Goal: Task Accomplishment & Management: Complete application form

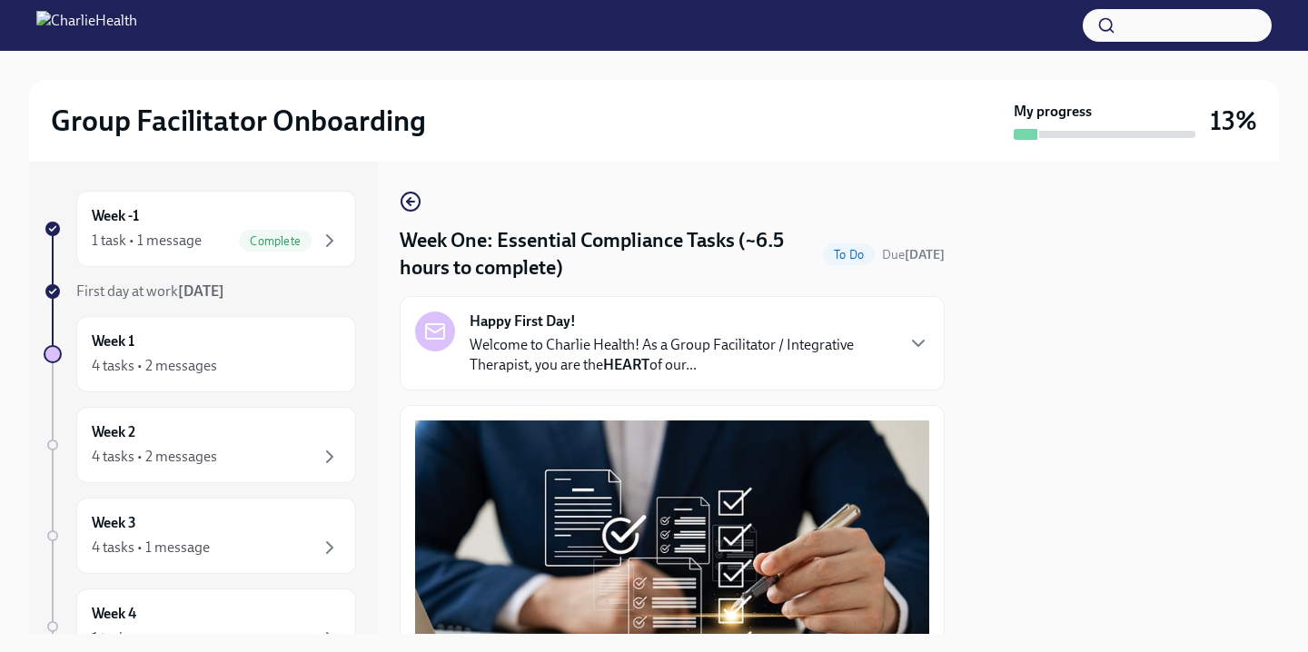
scroll to position [4394, 0]
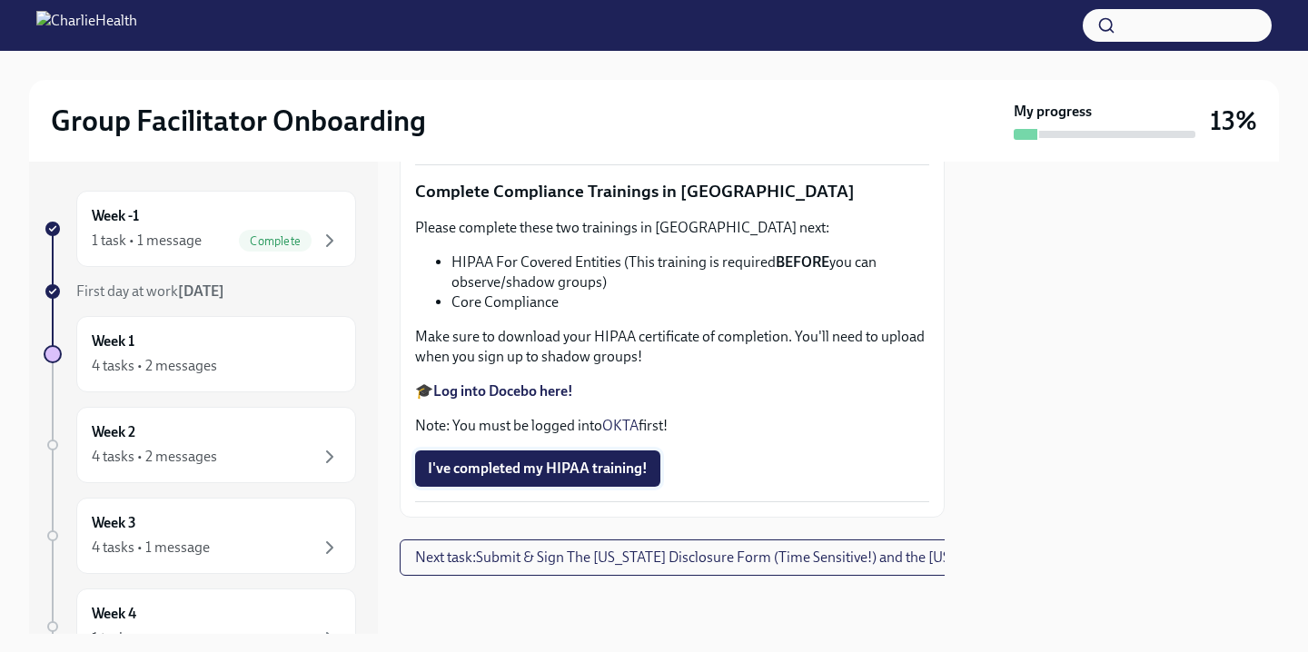
click at [608, 469] on span "I've completed my HIPAA training!" at bounding box center [538, 468] width 220 height 18
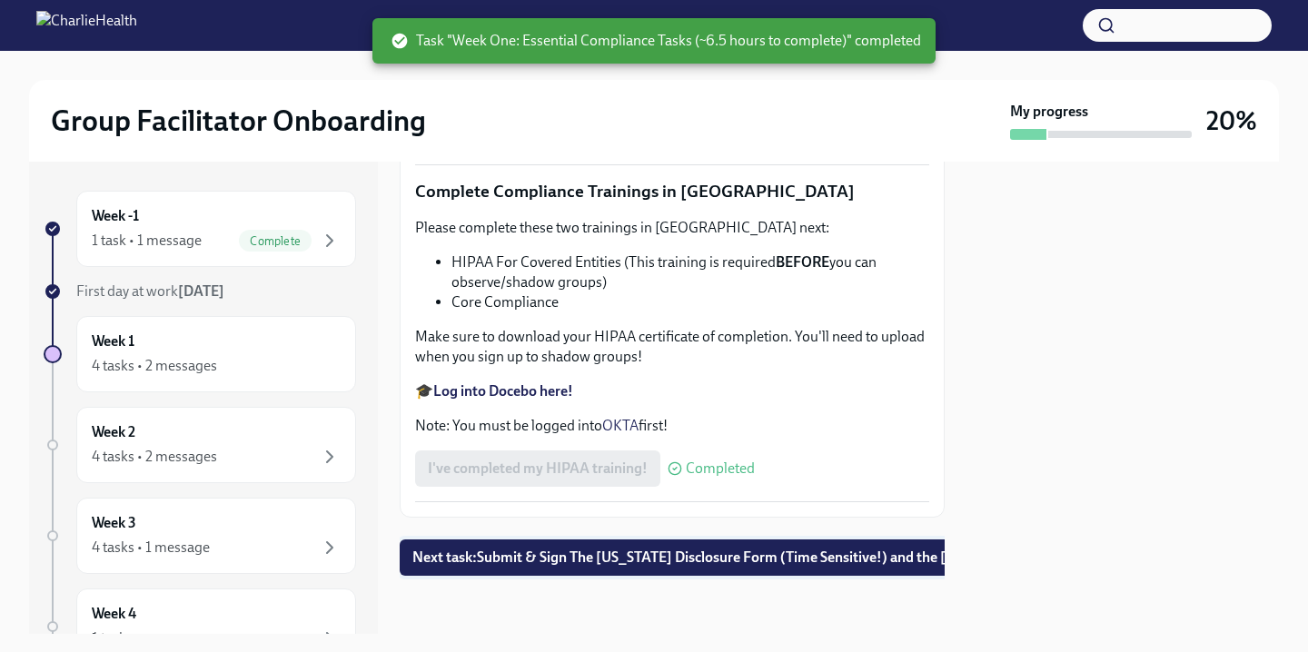
click at [629, 569] on button "Next task : Submit & Sign The [US_STATE] Disclosure Form (Time Sensitive!) and …" at bounding box center [774, 557] width 749 height 36
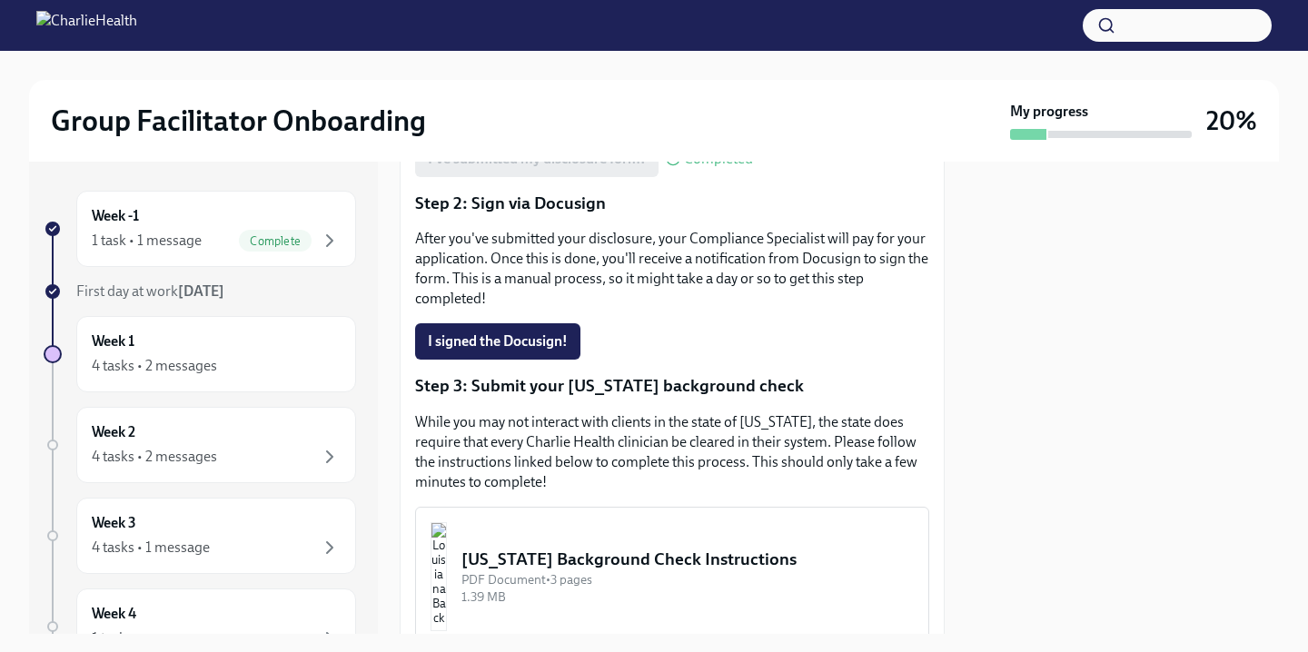
scroll to position [519, 0]
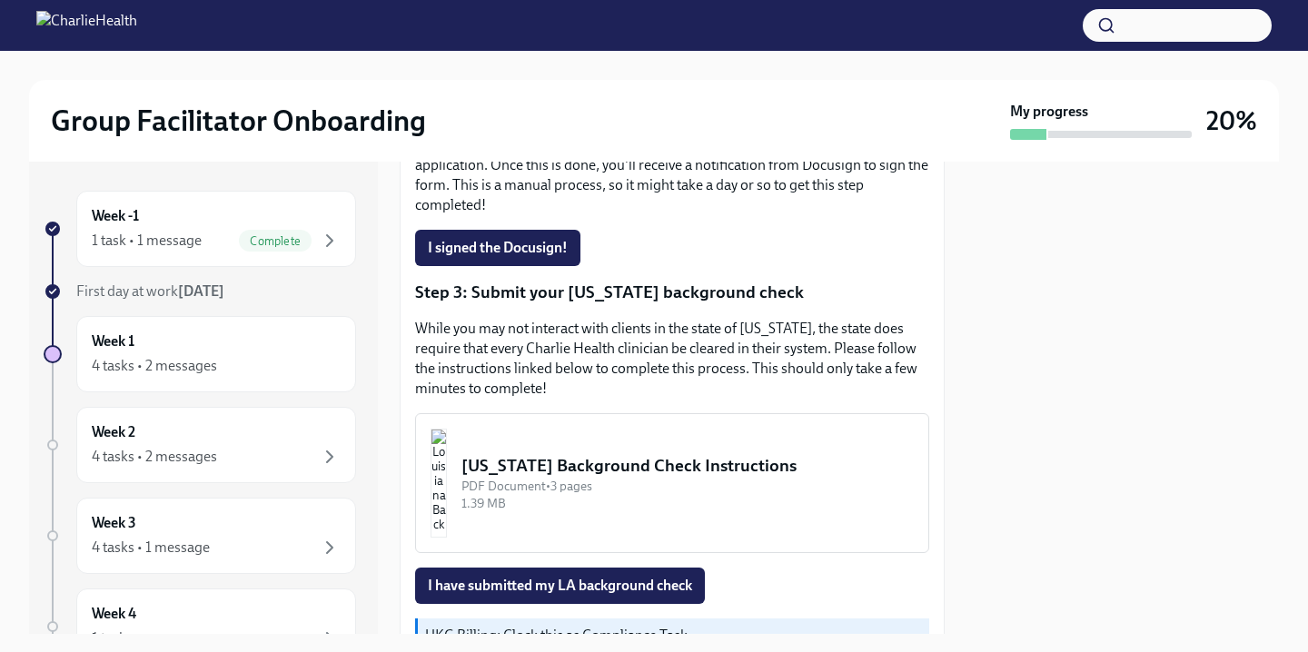
click at [620, 454] on div "[US_STATE] Background Check Instructions" at bounding box center [687, 466] width 452 height 24
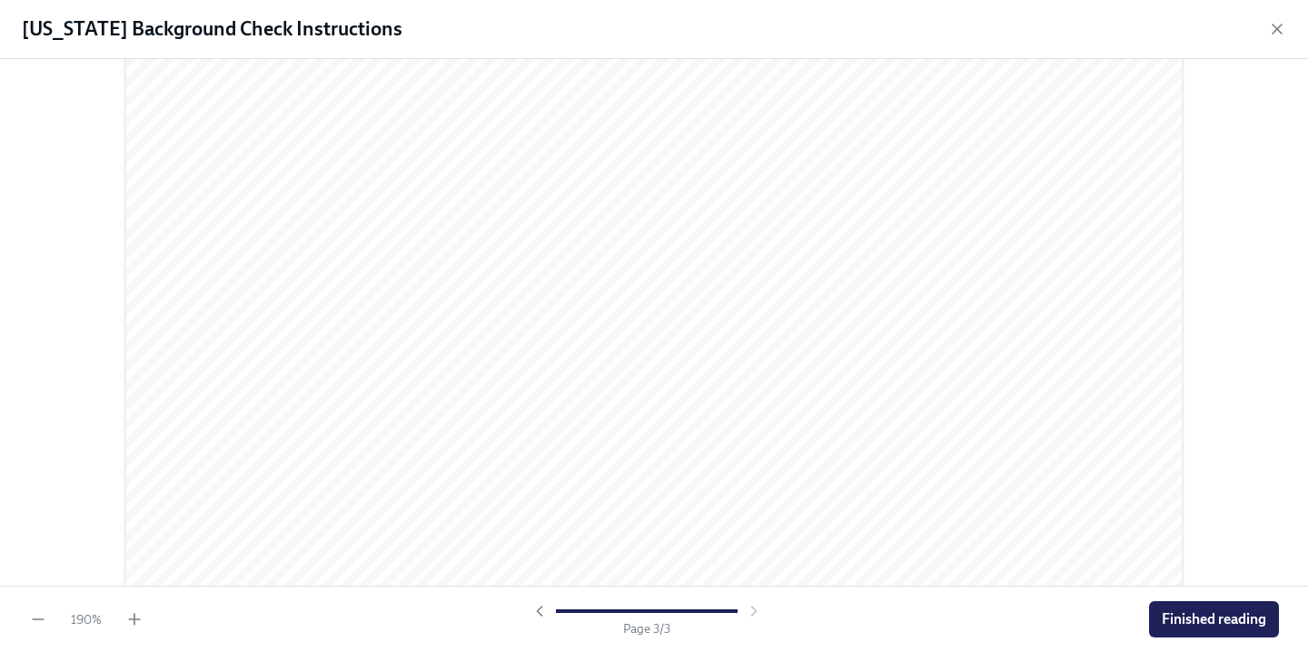
scroll to position [3641, 0]
click at [1273, 35] on icon "button" at bounding box center [1277, 29] width 18 height 18
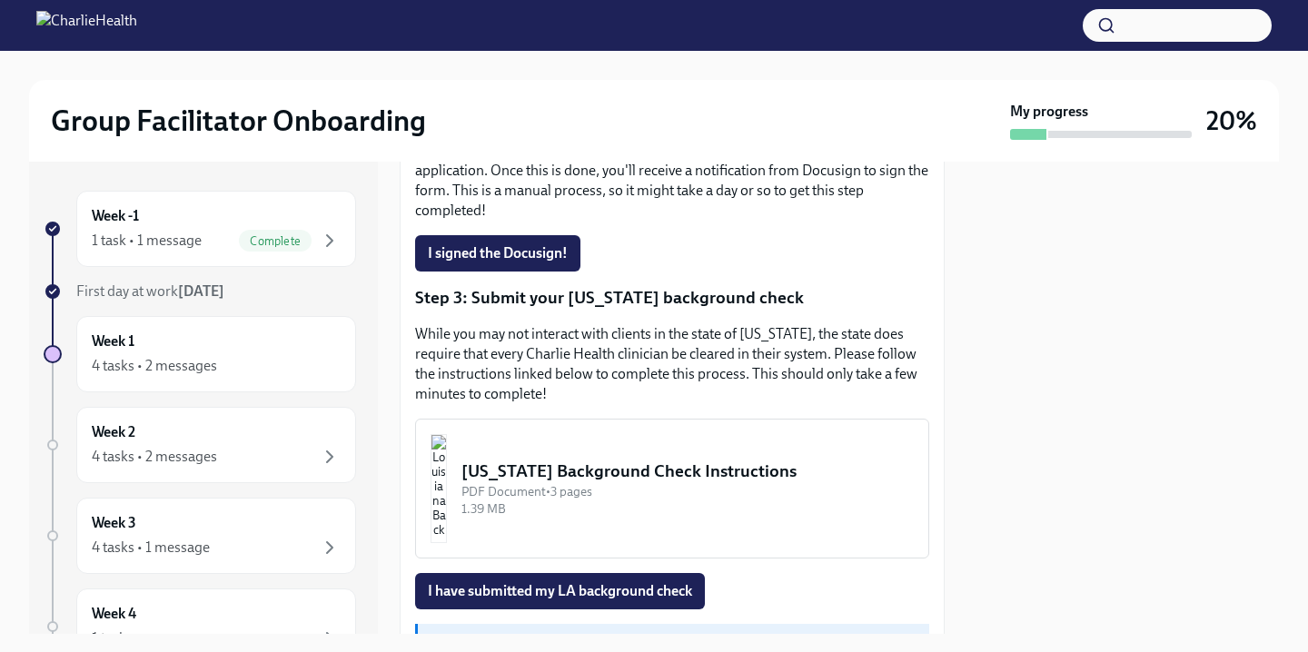
scroll to position [527, 0]
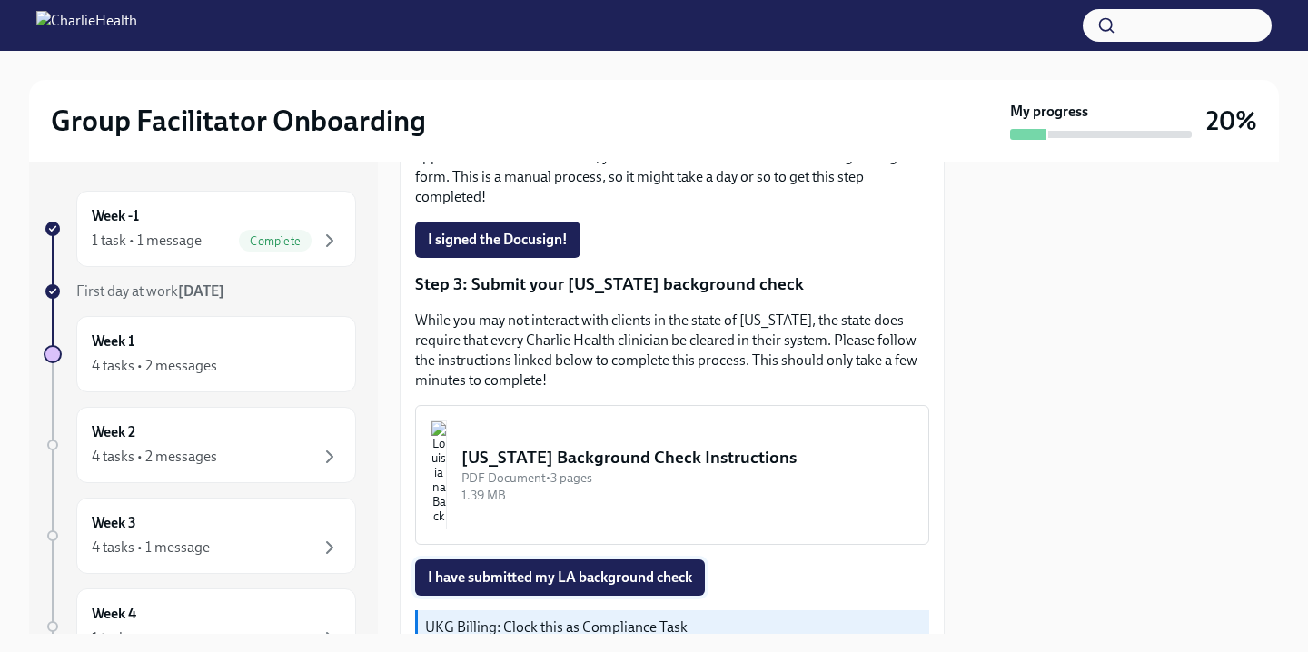
click at [539, 568] on span "I have submitted my LA background check" at bounding box center [560, 577] width 264 height 18
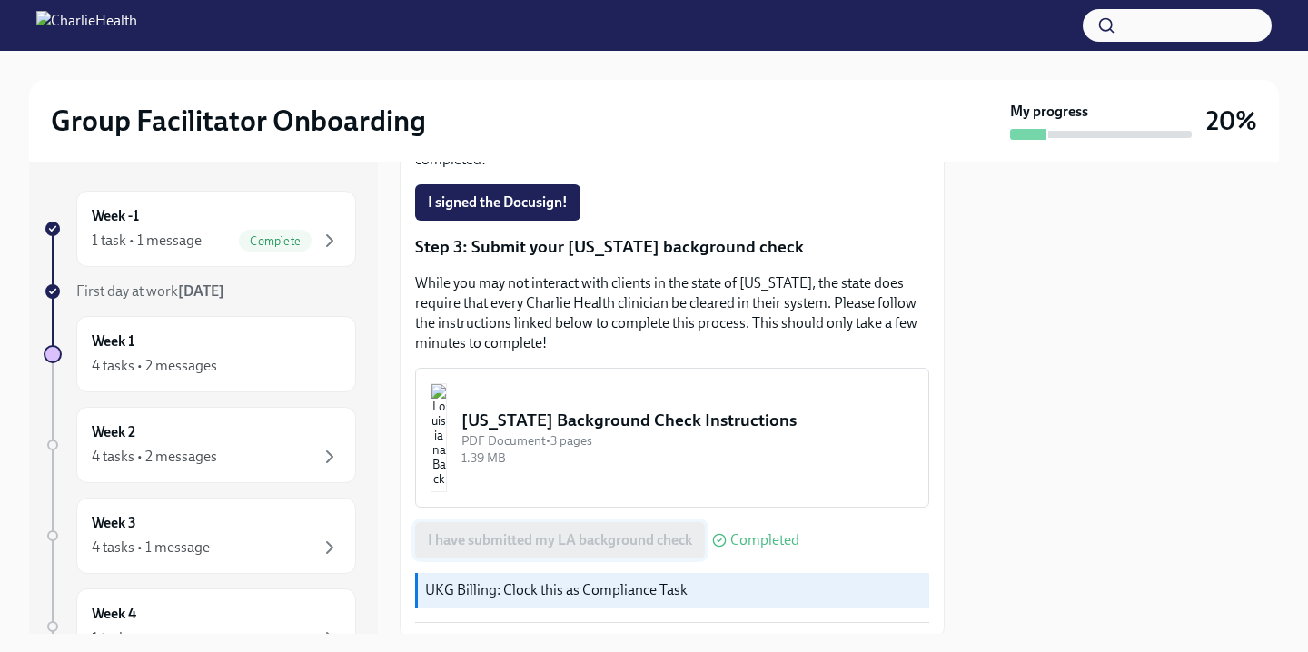
scroll to position [599, 0]
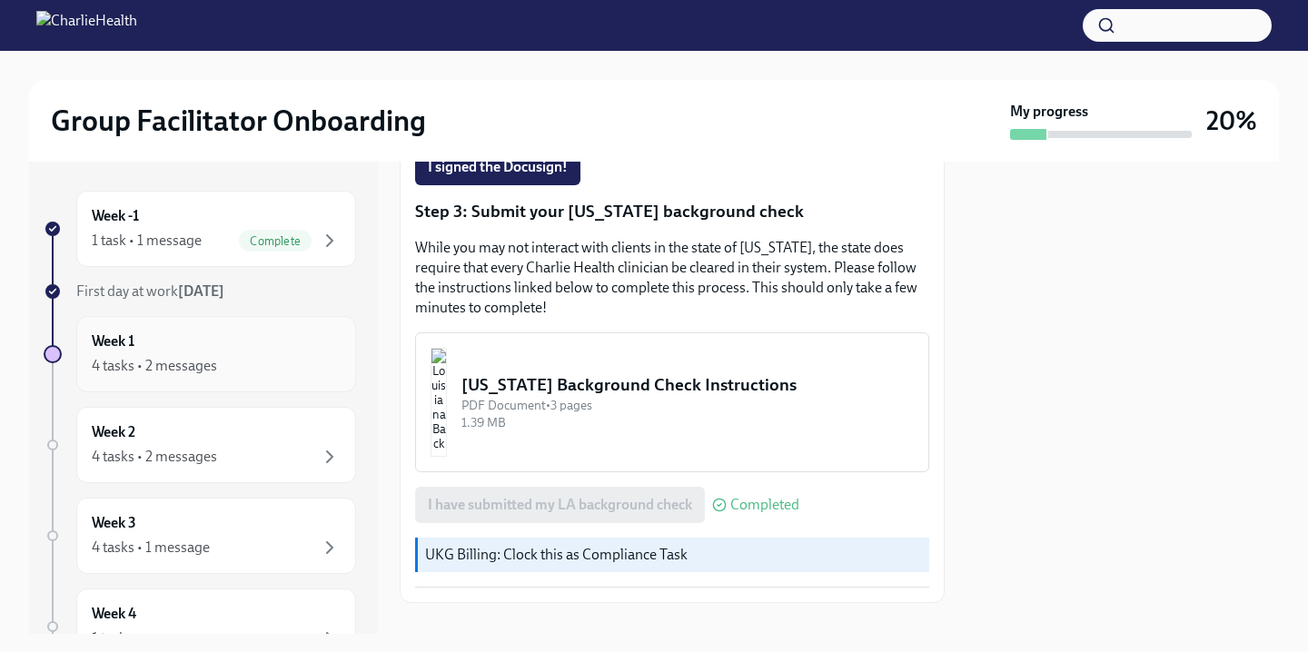
click at [290, 358] on div "4 tasks • 2 messages" at bounding box center [216, 366] width 249 height 22
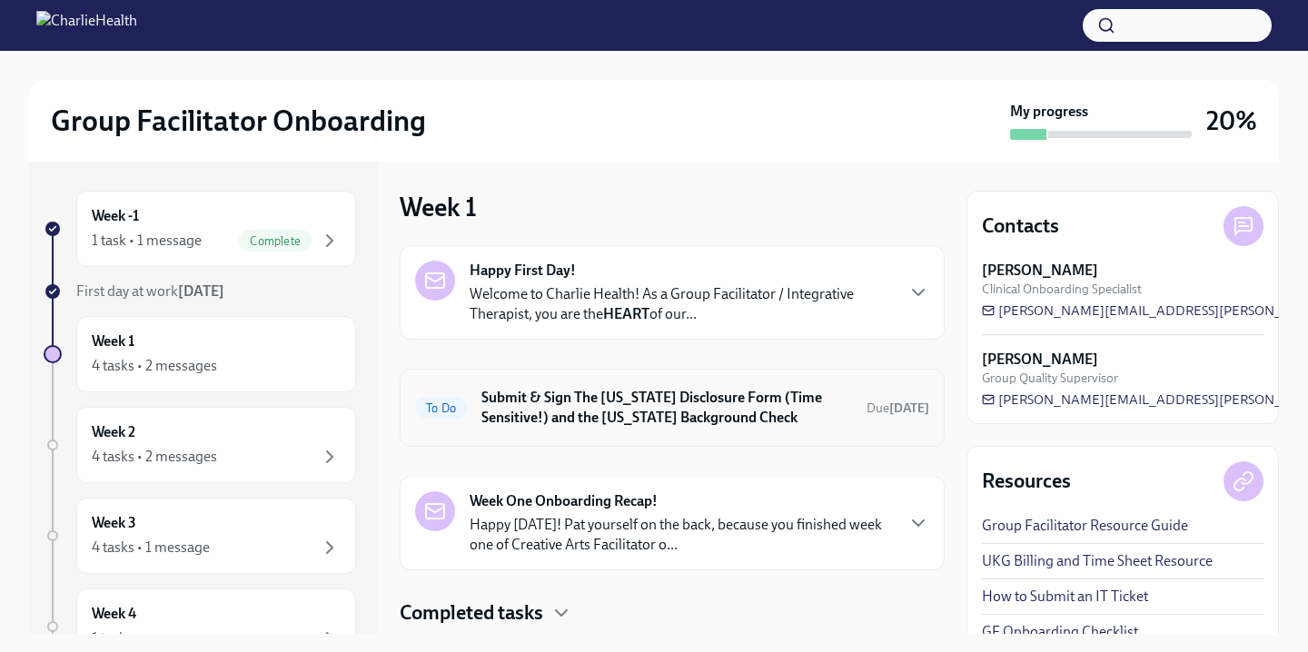
scroll to position [51, 0]
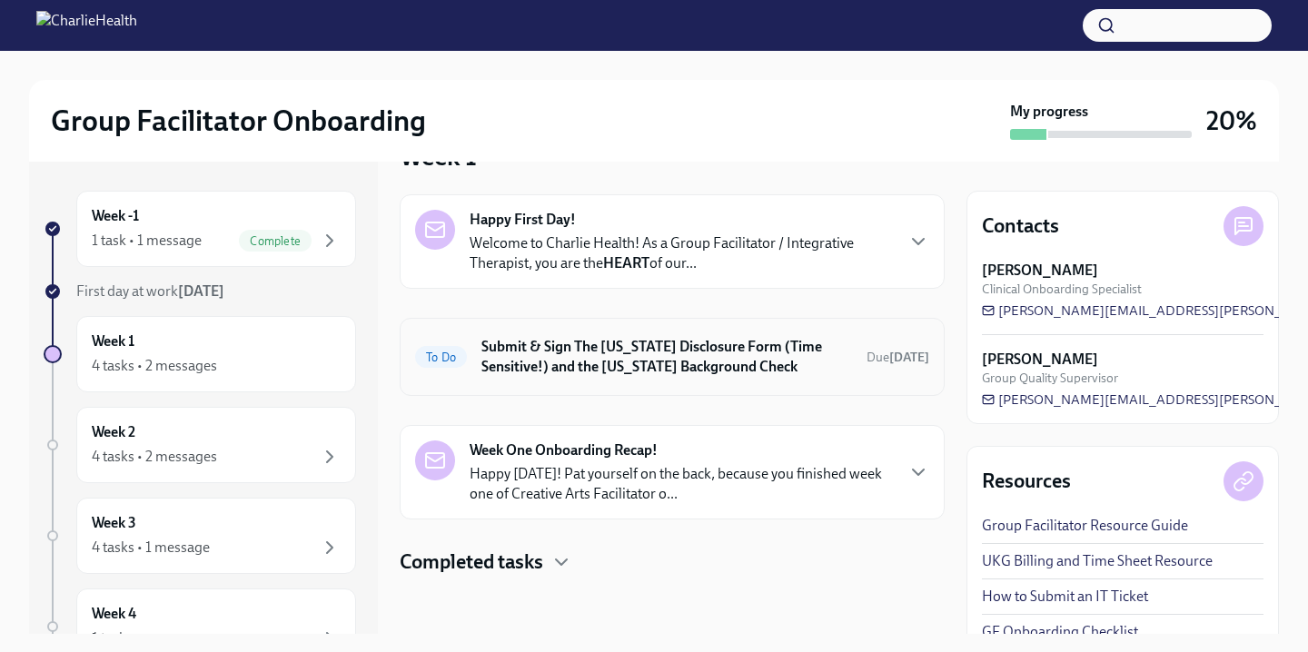
click at [687, 376] on h6 "Submit & Sign The [US_STATE] Disclosure Form (Time Sensitive!) and the [US_STAT…" at bounding box center [666, 357] width 370 height 40
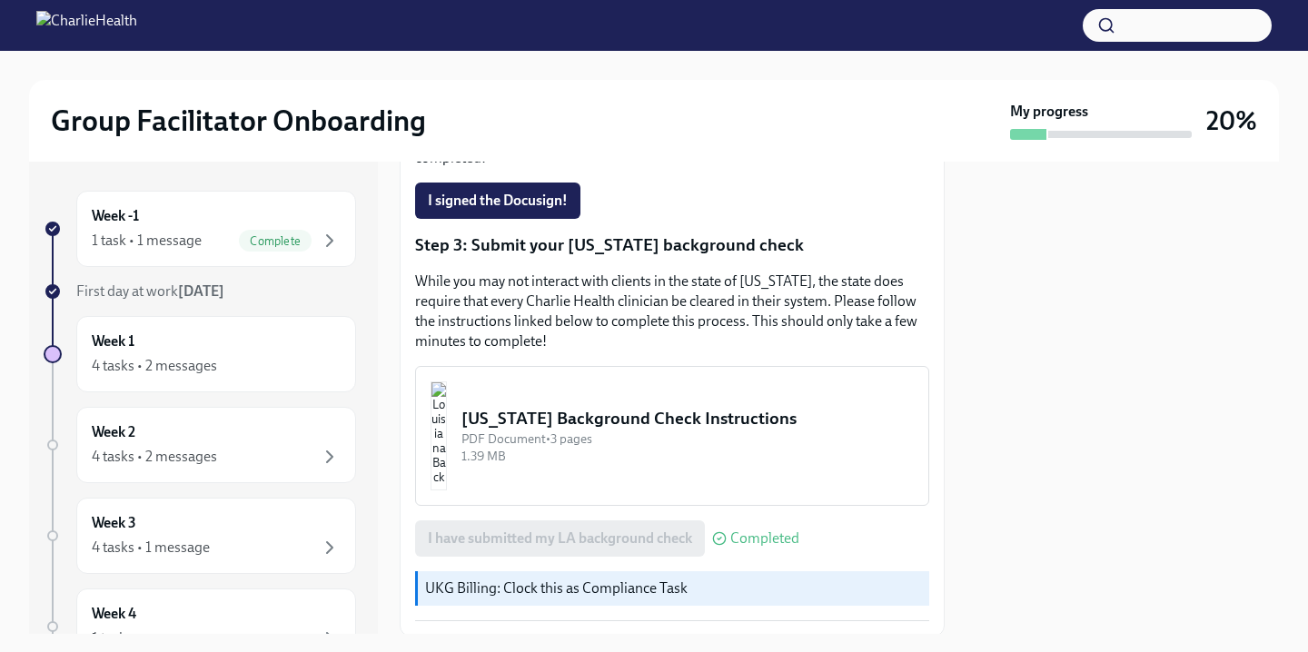
scroll to position [599, 0]
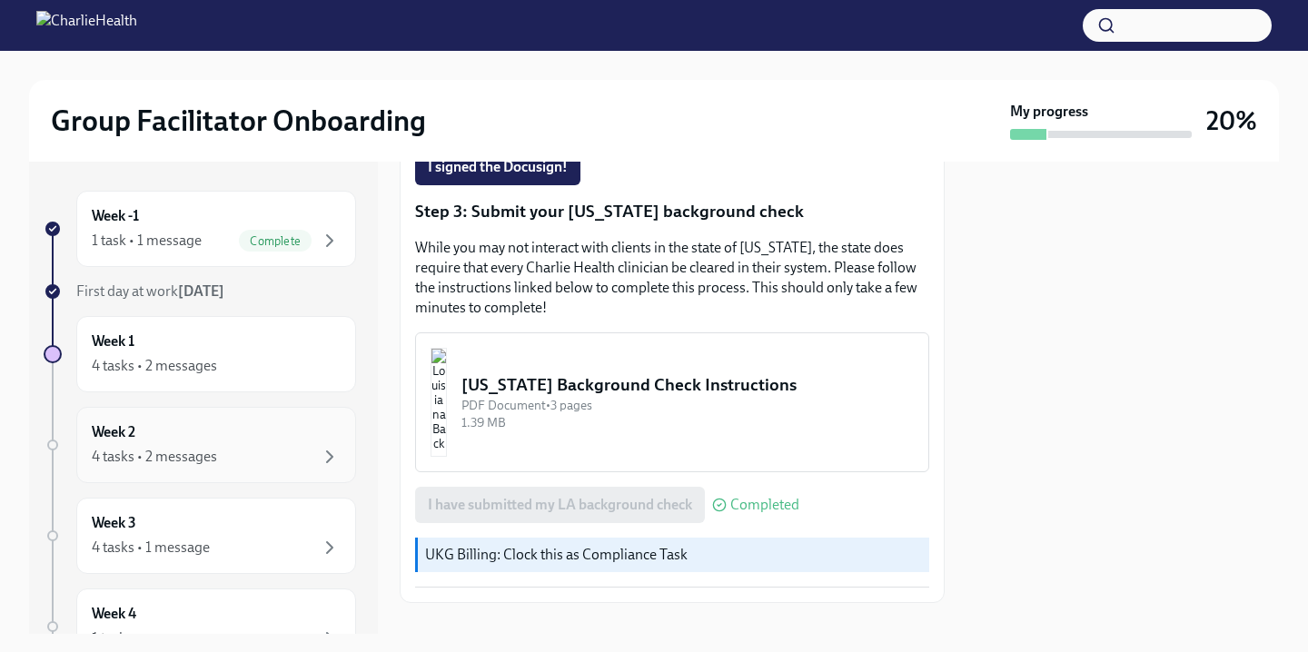
click at [199, 442] on div "Week 2 4 tasks • 2 messages" at bounding box center [216, 444] width 249 height 45
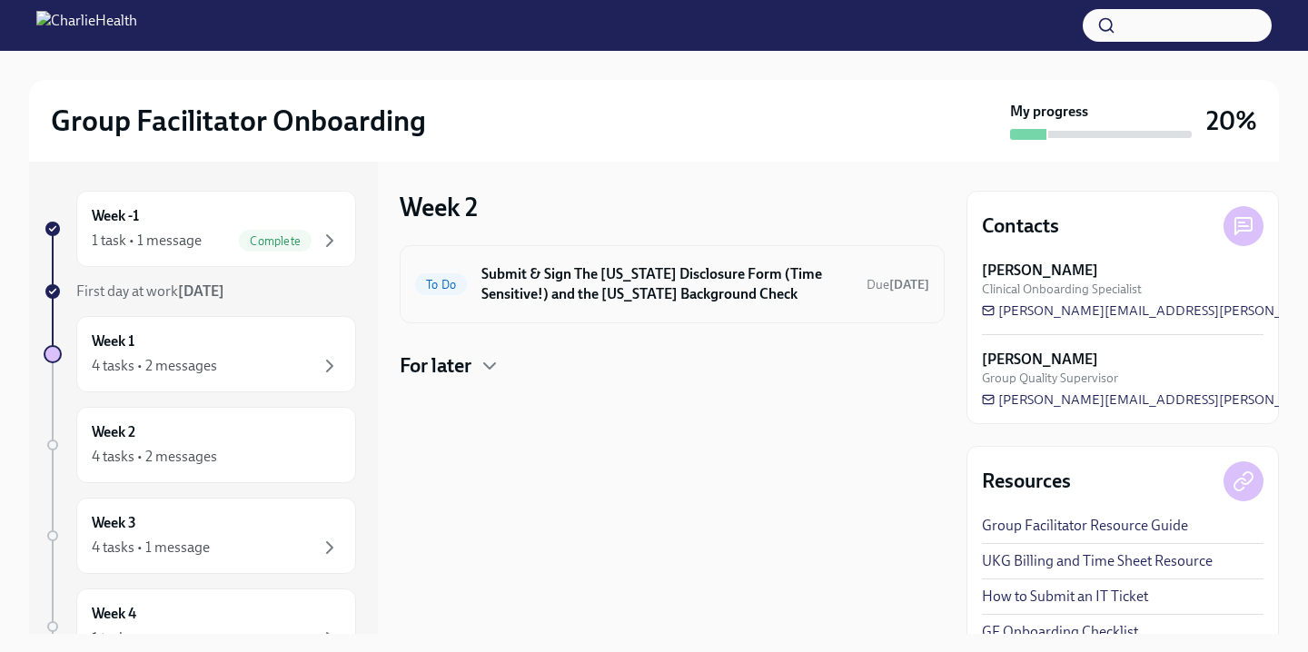
click at [583, 291] on h6 "Submit & Sign The [US_STATE] Disclosure Form (Time Sensitive!) and the [US_STAT…" at bounding box center [666, 284] width 370 height 40
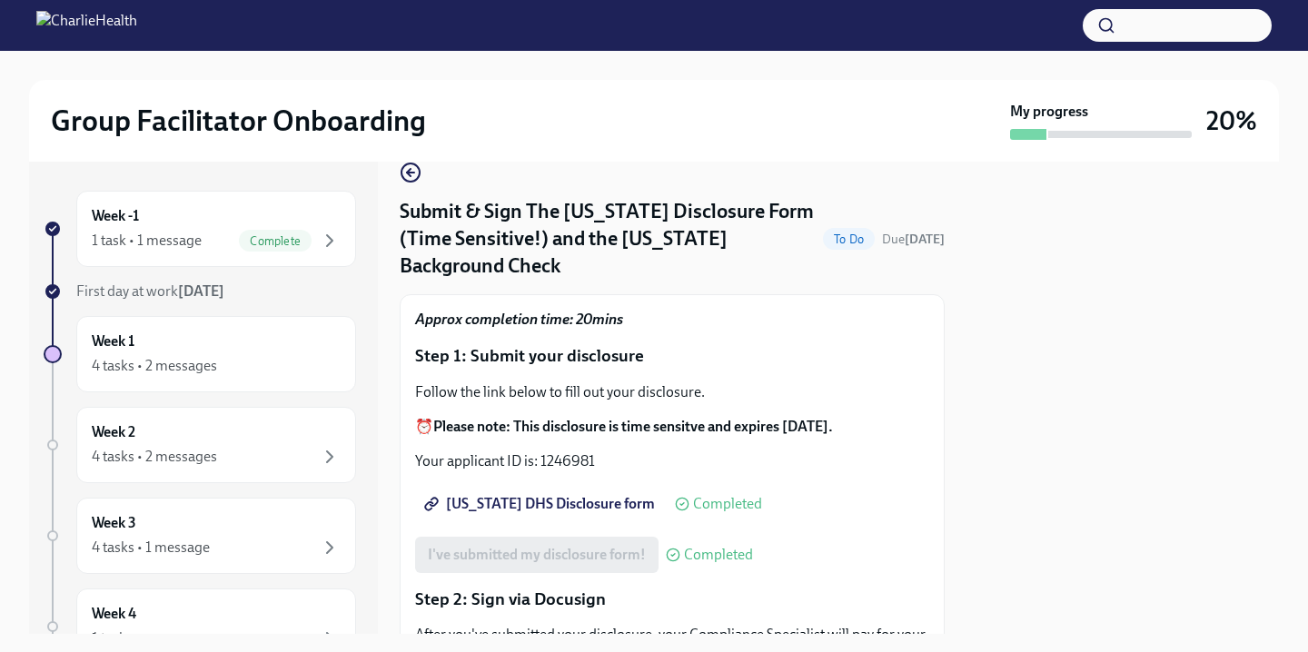
scroll to position [34, 0]
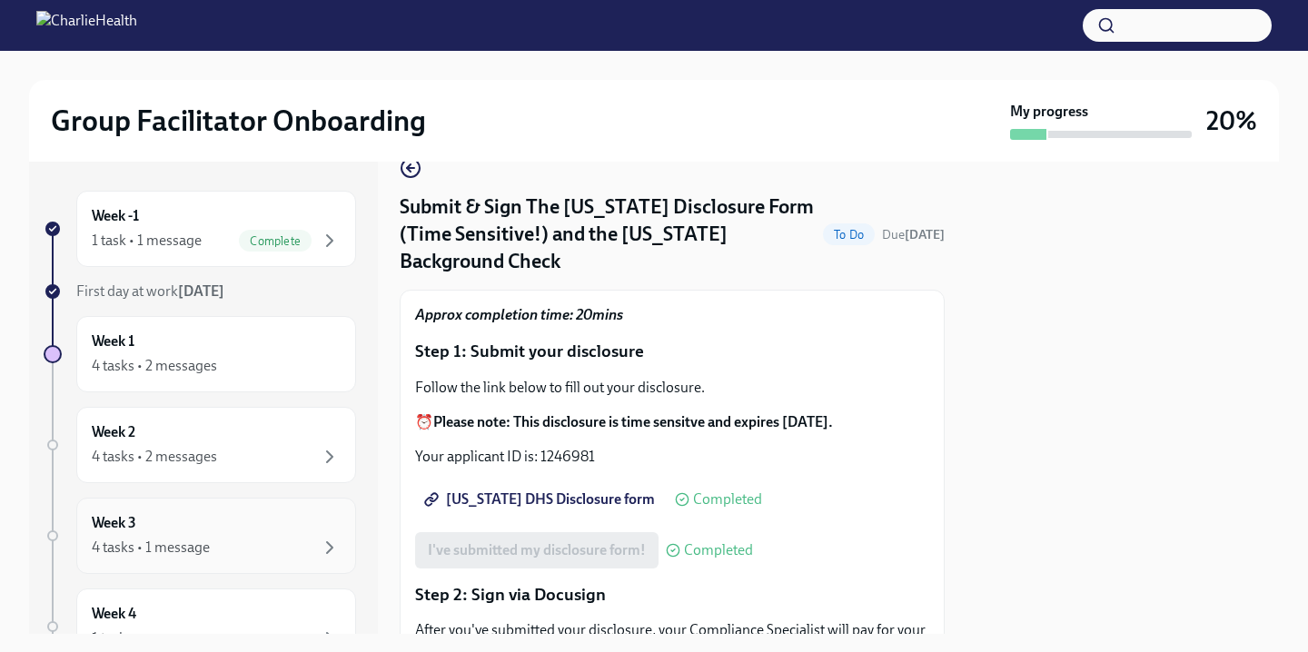
click at [155, 543] on div "4 tasks • 1 message" at bounding box center [151, 548] width 118 height 20
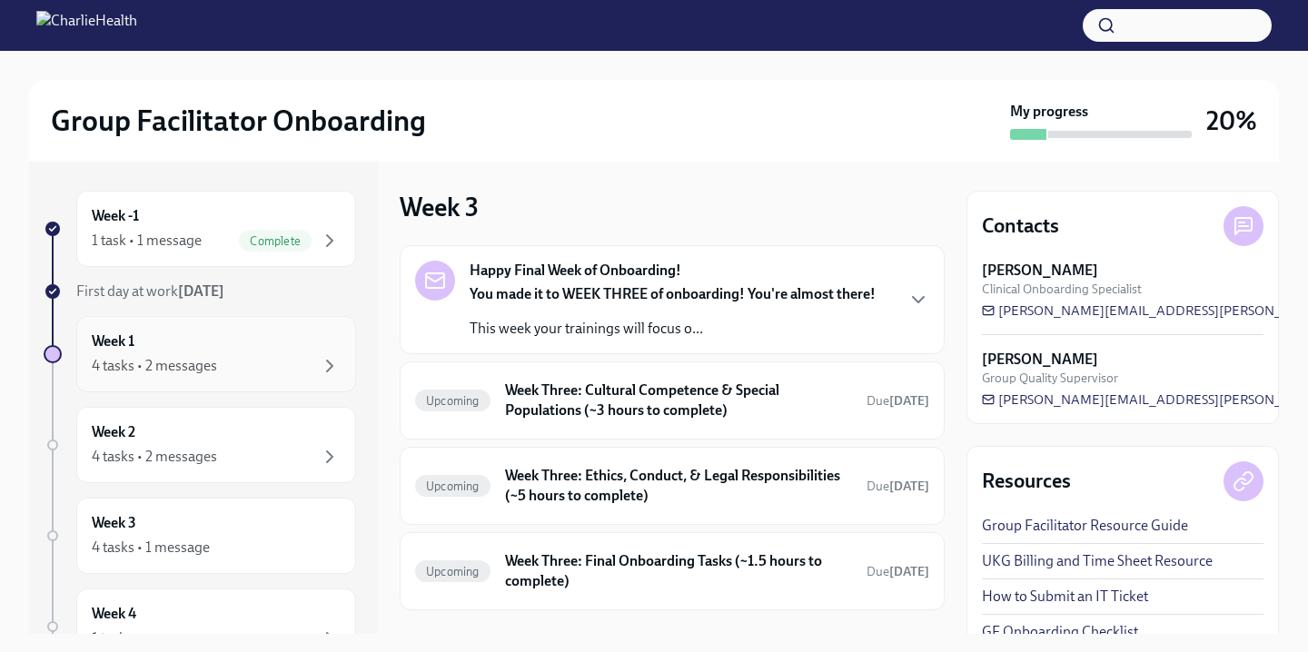
click at [251, 359] on div "4 tasks • 2 messages" at bounding box center [216, 366] width 249 height 22
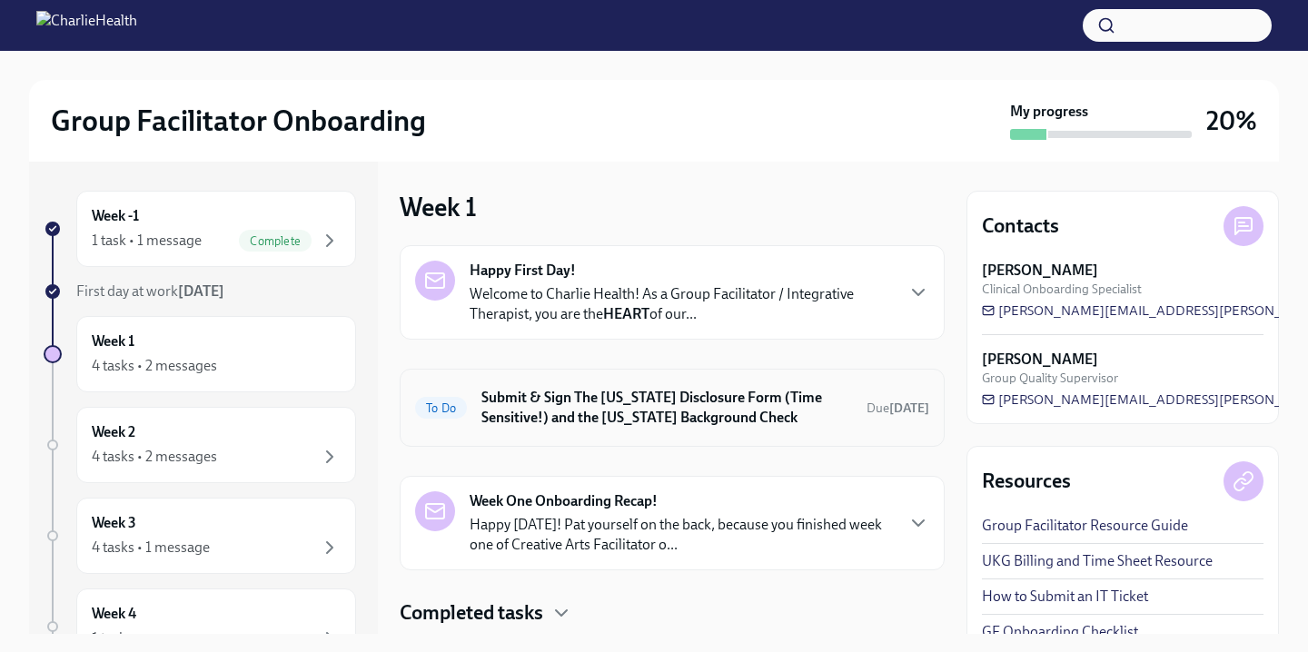
scroll to position [51, 0]
